Goal: Transaction & Acquisition: Purchase product/service

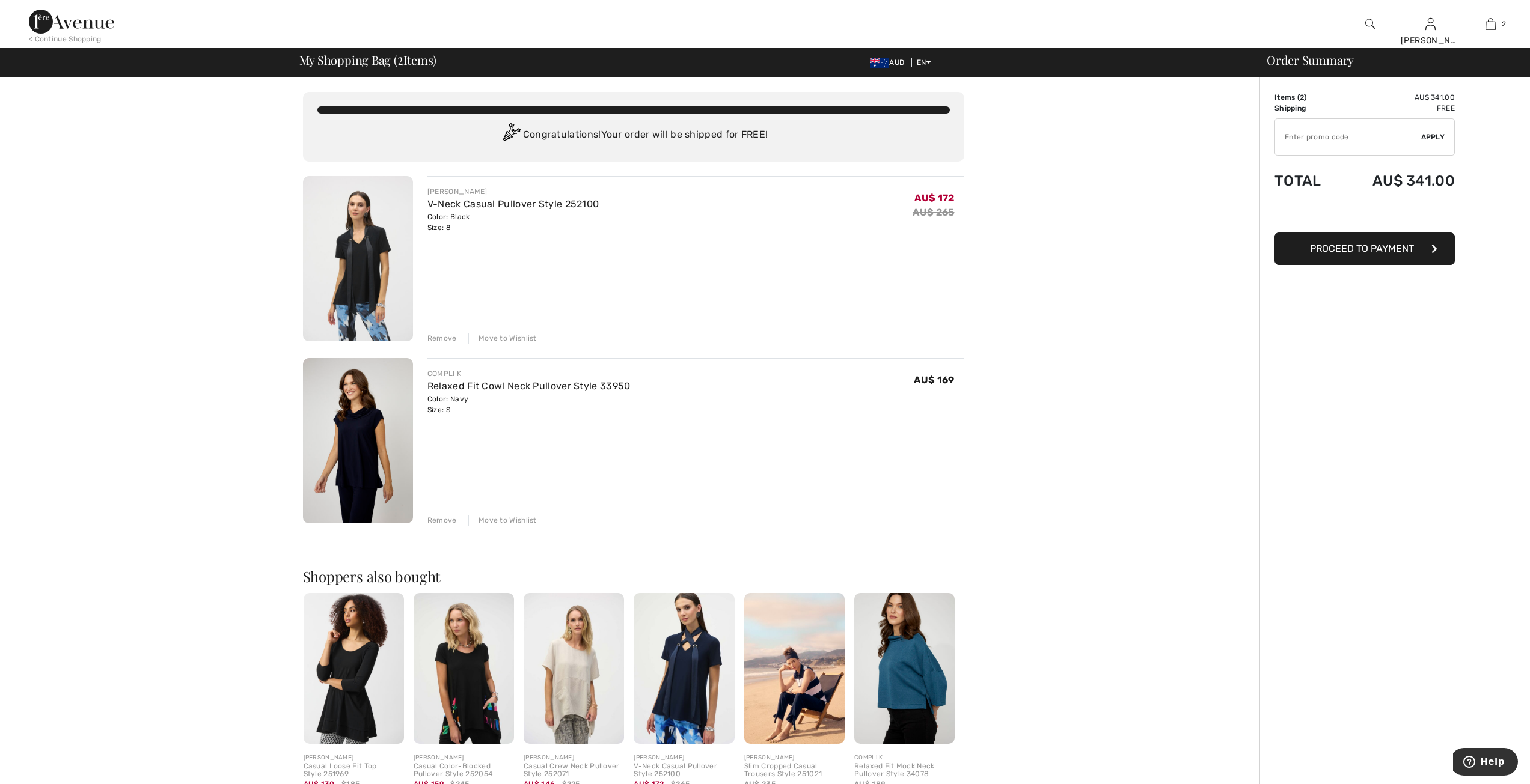
click at [354, 468] on img at bounding box center [358, 441] width 110 height 165
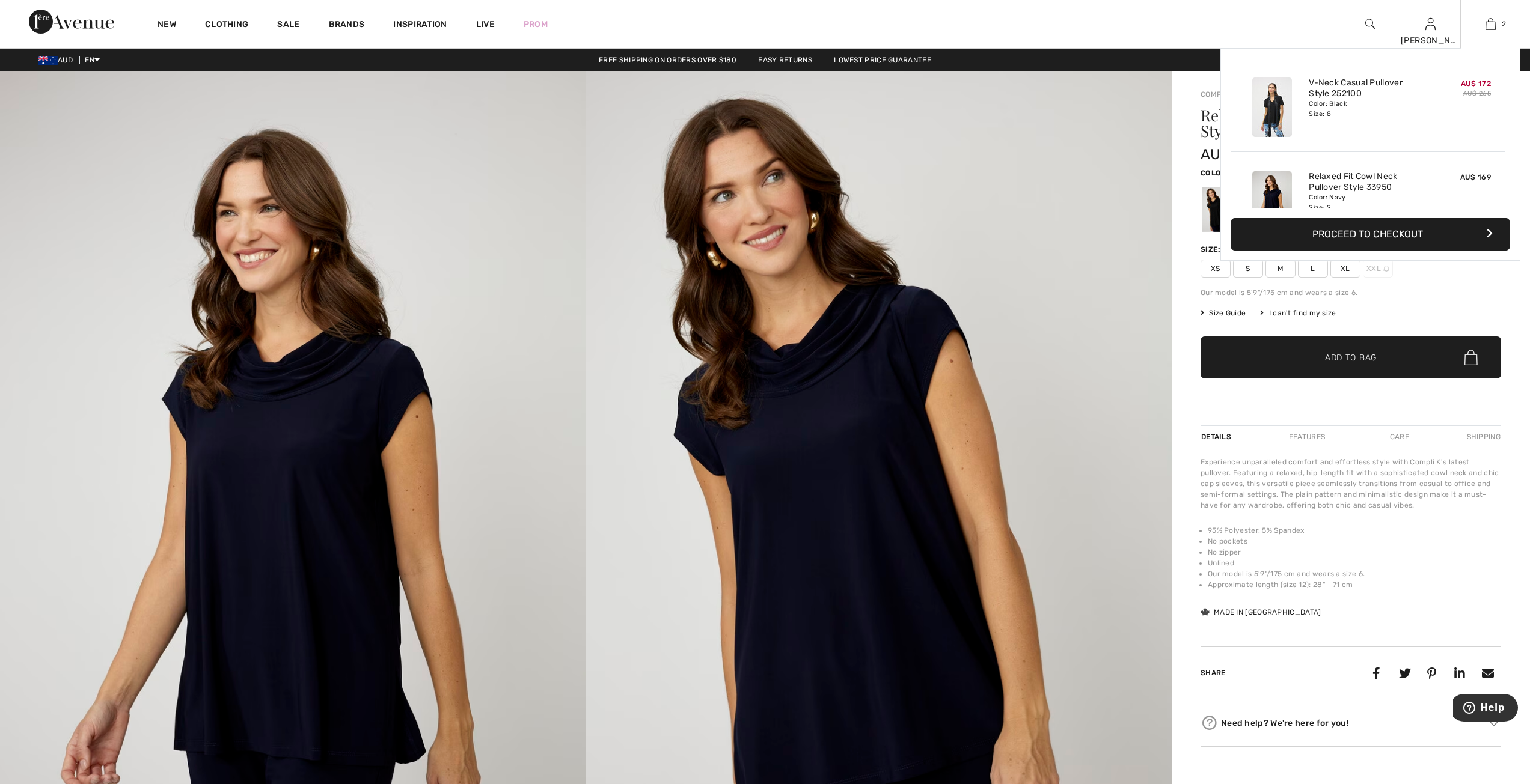
click at [1383, 238] on button "Proceed to Checkout" at bounding box center [1370, 234] width 280 height 32
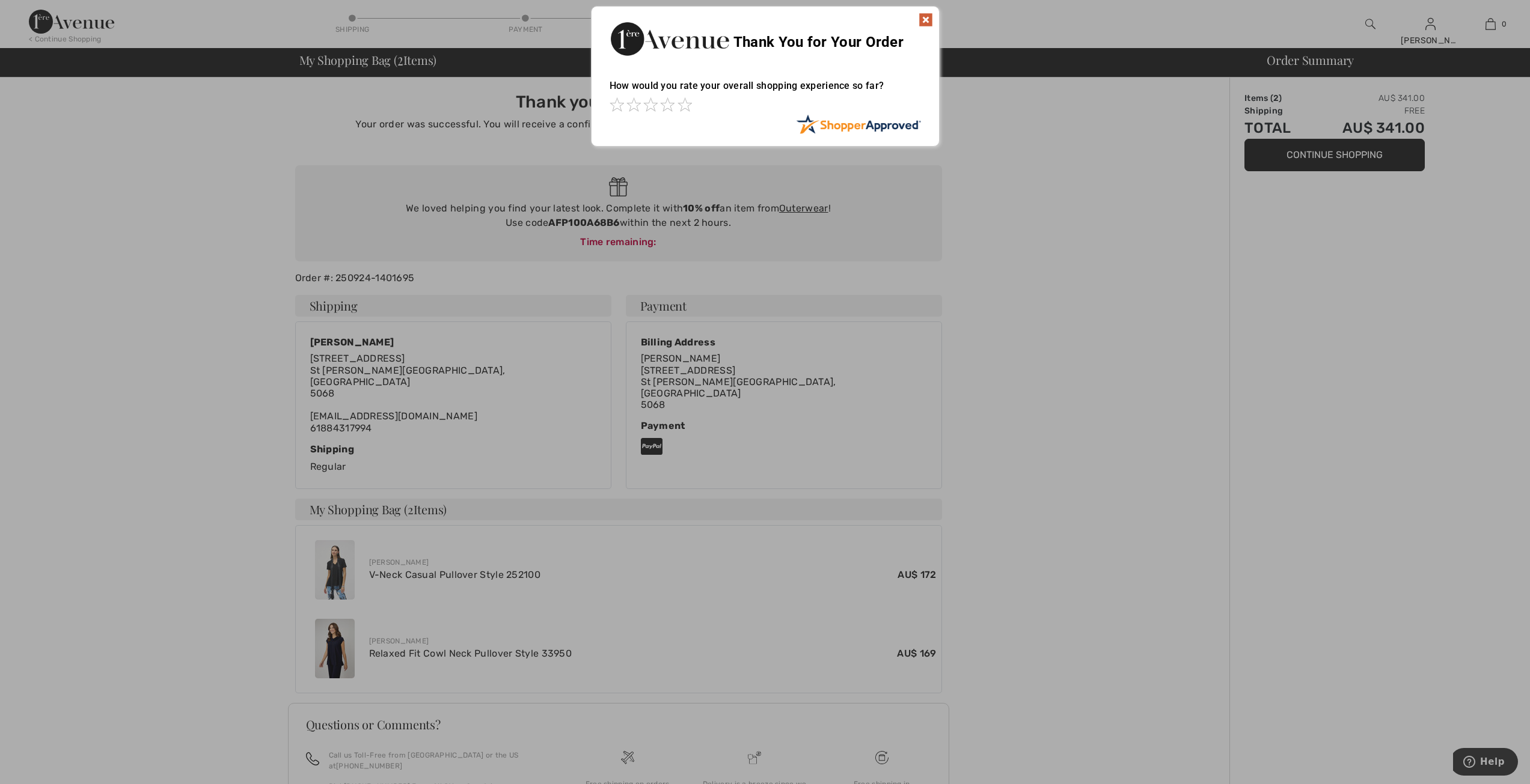
click at [921, 20] on img at bounding box center [926, 20] width 15 height 15
